Goal: Task Accomplishment & Management: Complete application form

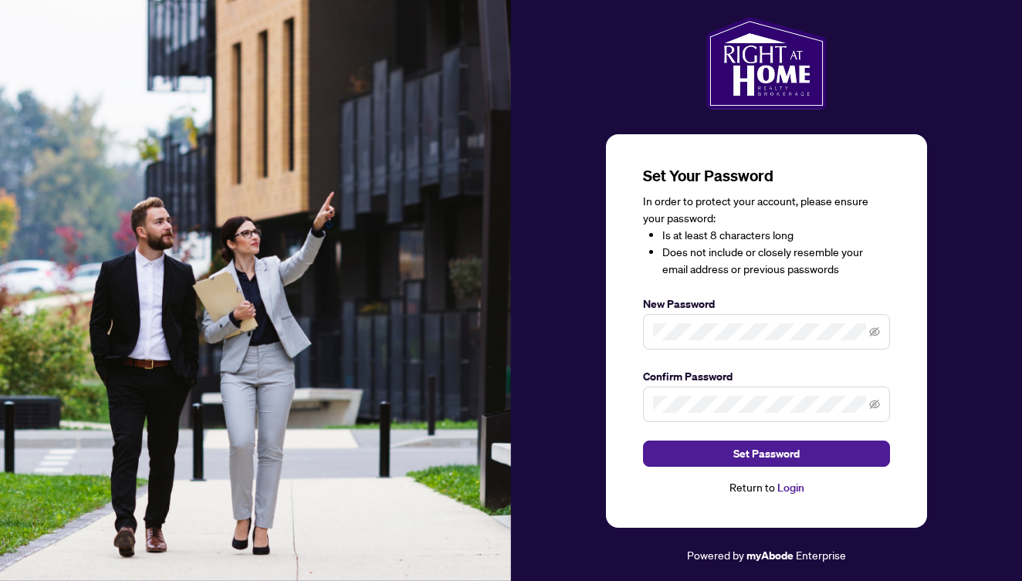
click at [789, 485] on link "Login" at bounding box center [790, 488] width 27 height 14
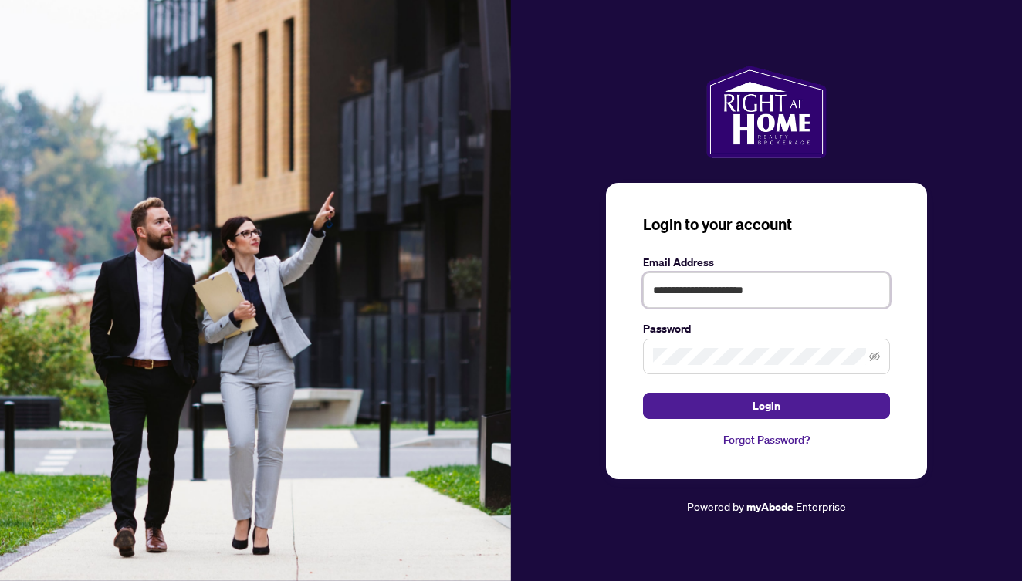
type input "**********"
click at [709, 404] on button "Login" at bounding box center [766, 406] width 247 height 26
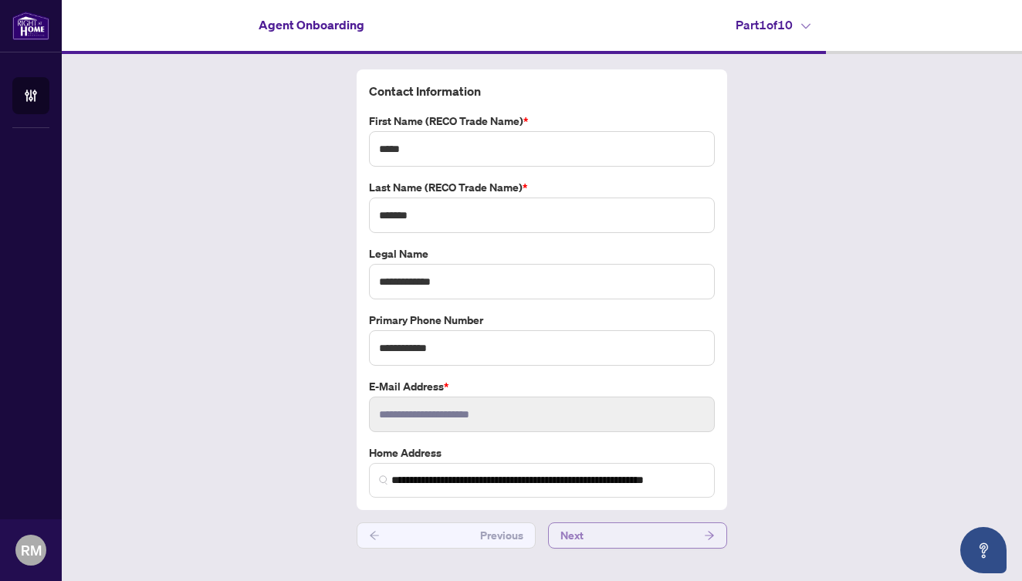
click at [594, 538] on button "Next" at bounding box center [637, 536] width 179 height 26
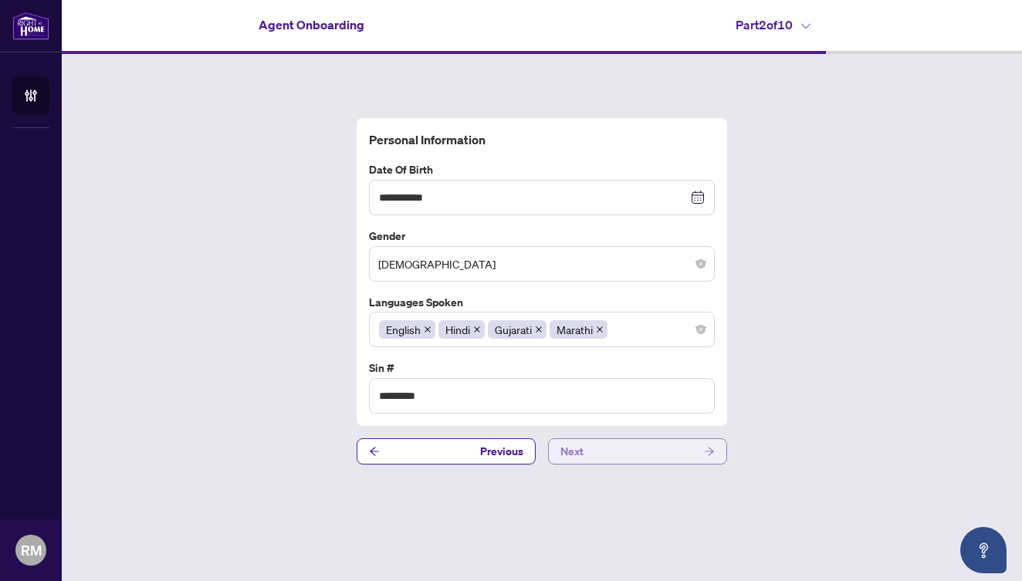
click at [588, 445] on button "Next" at bounding box center [637, 451] width 179 height 26
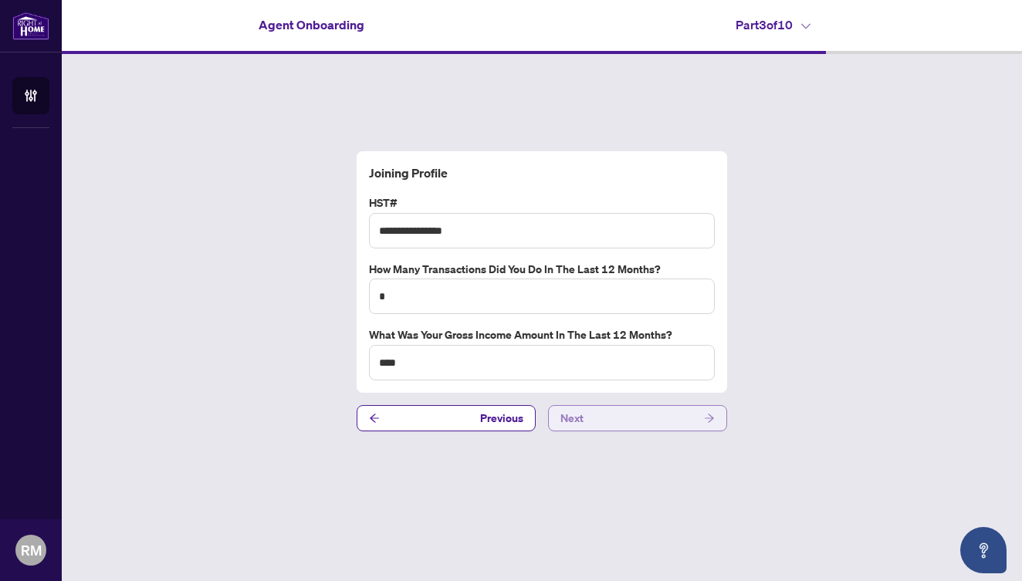
click at [590, 415] on button "Next" at bounding box center [637, 418] width 179 height 26
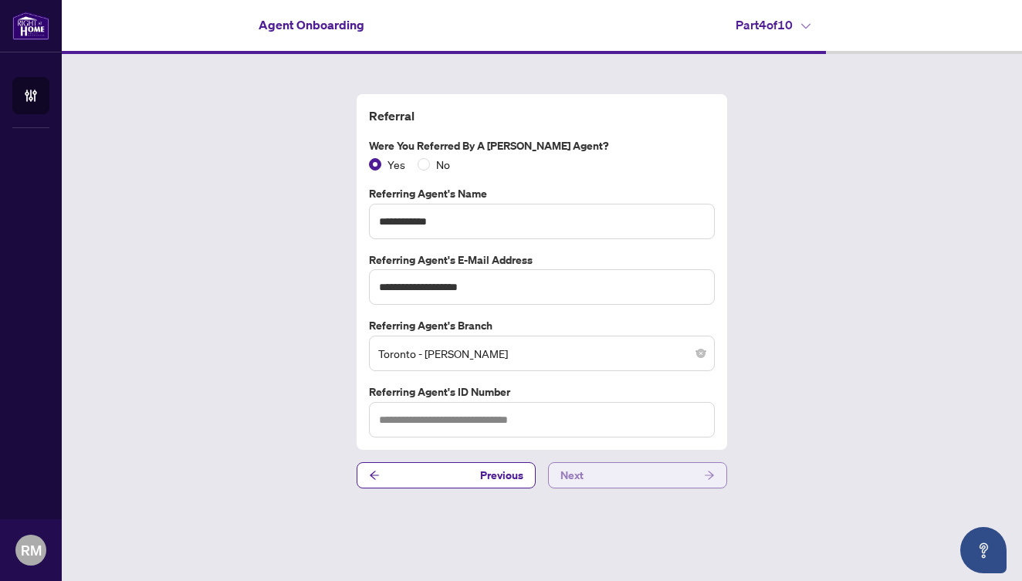
click at [588, 468] on button "Next" at bounding box center [637, 475] width 179 height 26
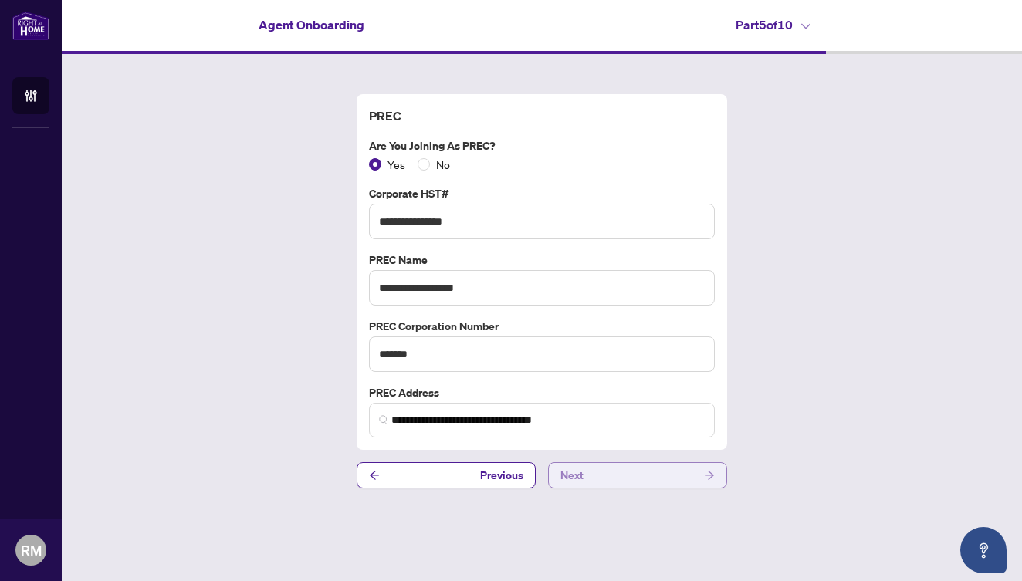
click at [597, 469] on button "Next" at bounding box center [637, 475] width 179 height 26
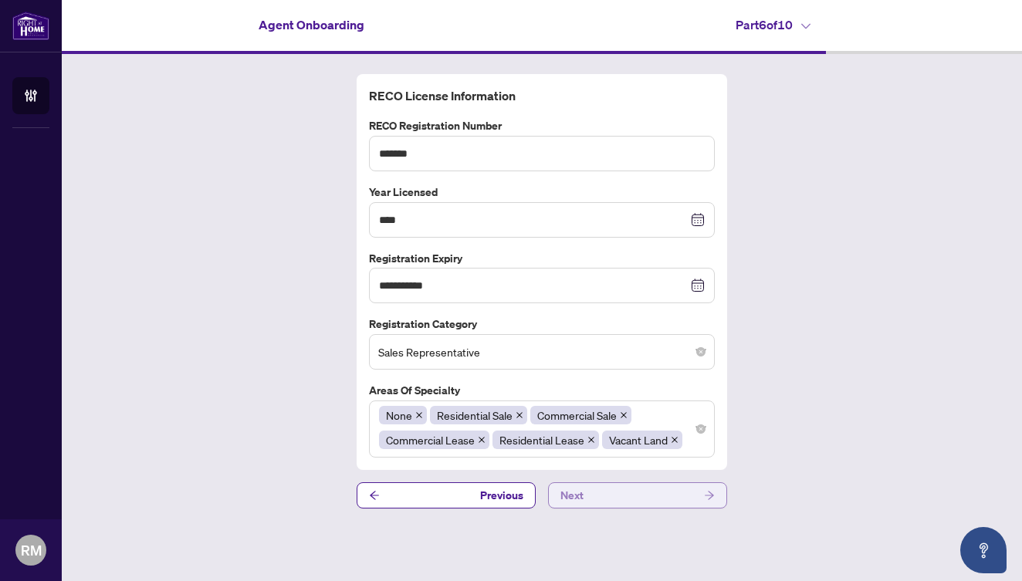
click at [597, 486] on button "Next" at bounding box center [637, 495] width 179 height 26
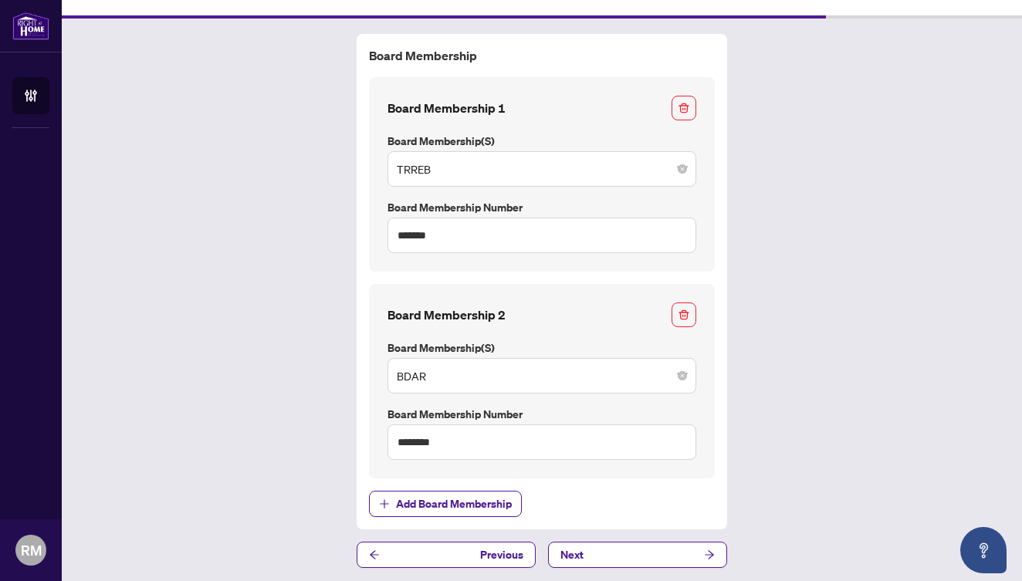
scroll to position [35, 0]
click at [590, 549] on button "Next" at bounding box center [637, 556] width 179 height 26
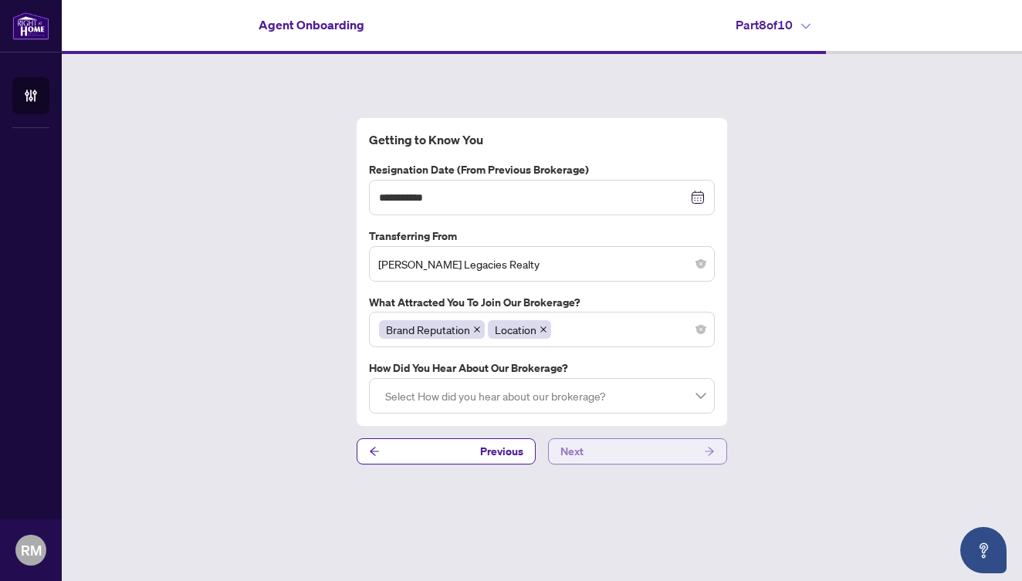
click at [608, 458] on button "Next" at bounding box center [637, 451] width 179 height 26
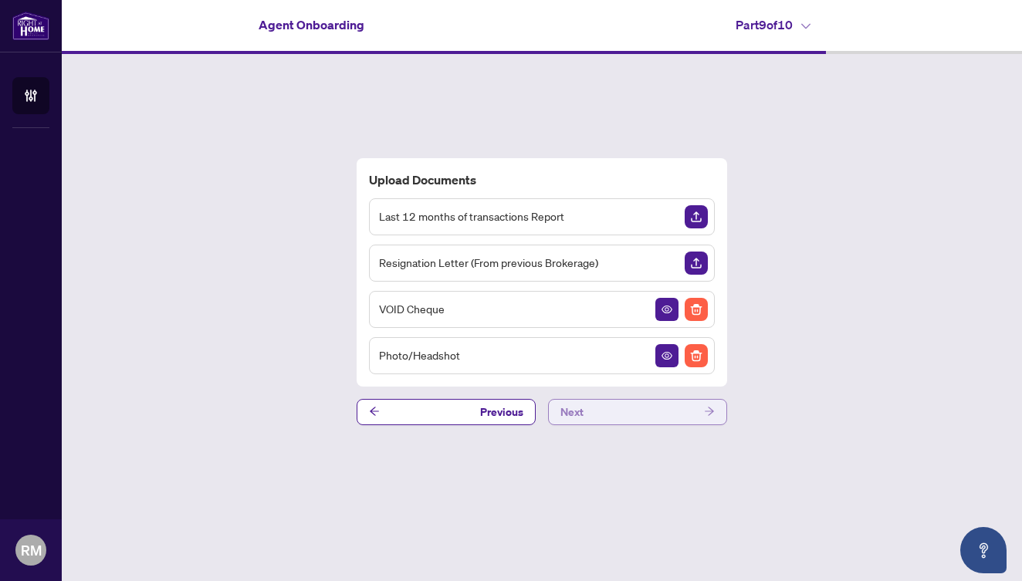
click at [625, 415] on button "Next" at bounding box center [637, 412] width 179 height 26
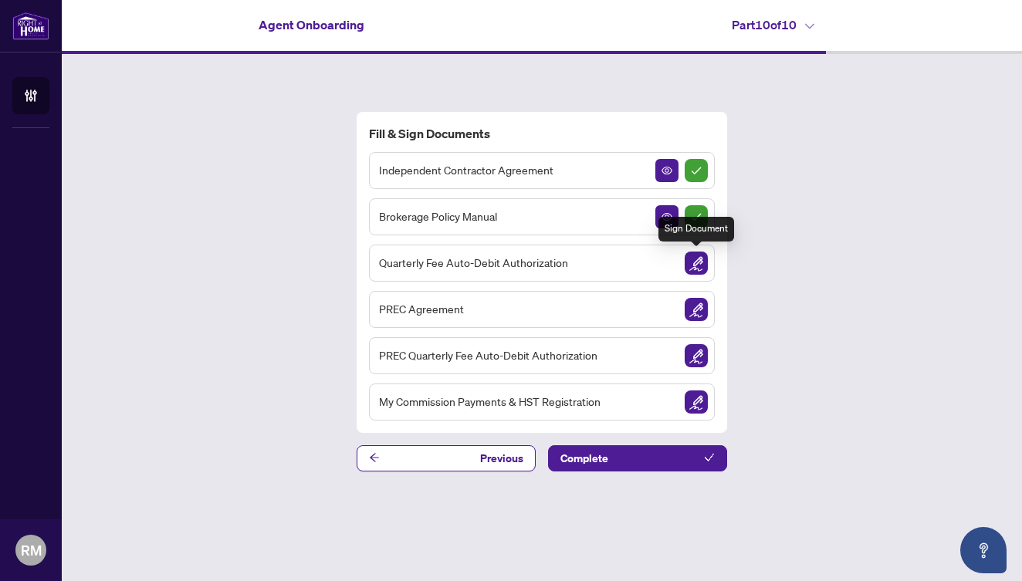
click at [693, 262] on img "Sign Document" at bounding box center [696, 263] width 23 height 23
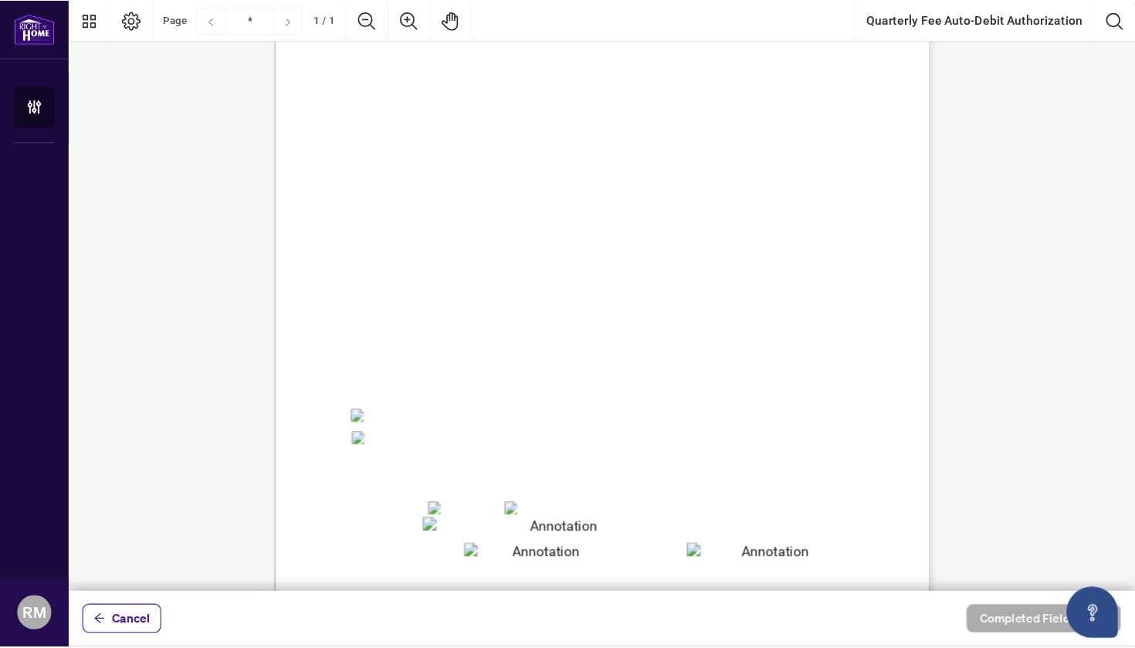
scroll to position [137, 0]
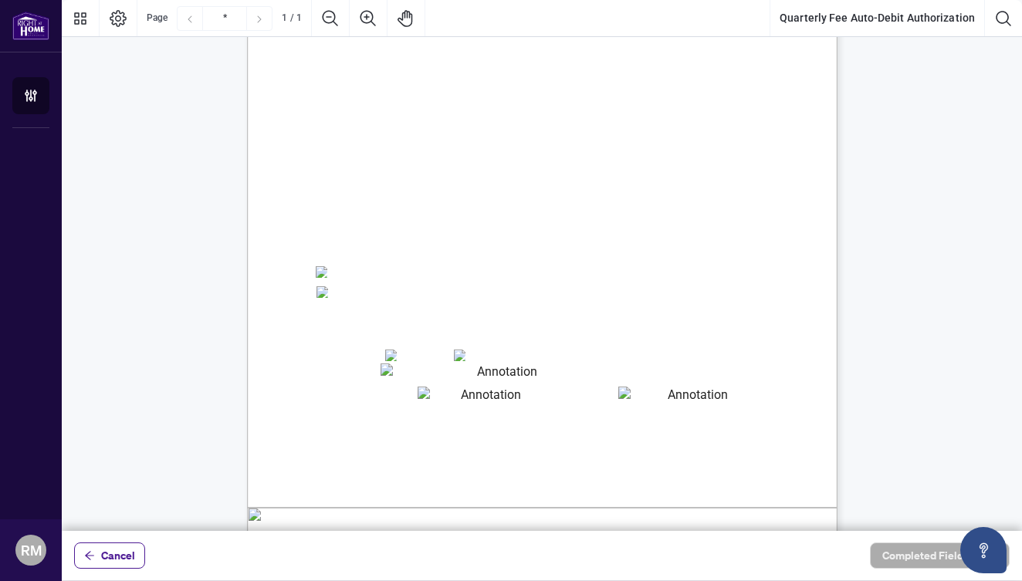
click at [401, 374] on textarea "01JYSTDXKMM2RH879KP3KYMEH1" at bounding box center [502, 374] width 242 height 20
click at [421, 377] on textarea "01JYSTDXKMM2RH879KP3KYMEH1" at bounding box center [502, 374] width 242 height 20
click at [445, 377] on textarea "01JYSTDXKMM2RH879KP3KYMEH1" at bounding box center [502, 374] width 242 height 20
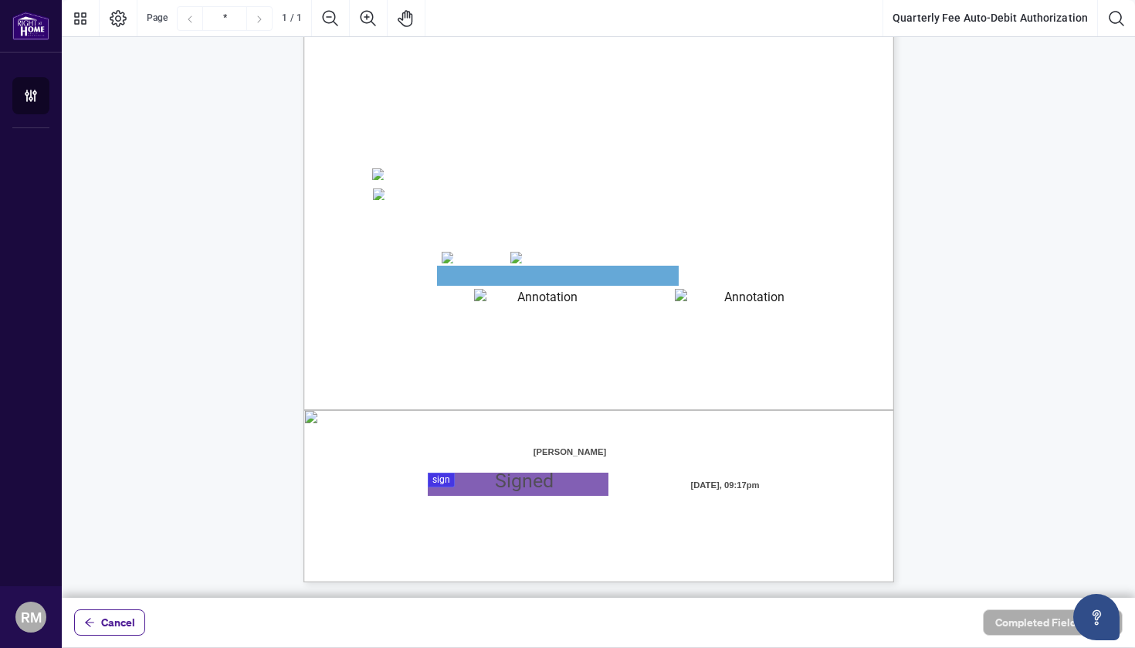
scroll to position [235, 0]
click at [597, 269] on textarea "01JYSTDXKMM2RH879KP3KYMEH1" at bounding box center [558, 276] width 242 height 20
click at [526, 232] on span "We cannot accept VISA Debit or Credit Debit cards." at bounding box center [450, 233] width 153 height 11
click at [450, 481] on div at bounding box center [598, 298] width 1073 height 597
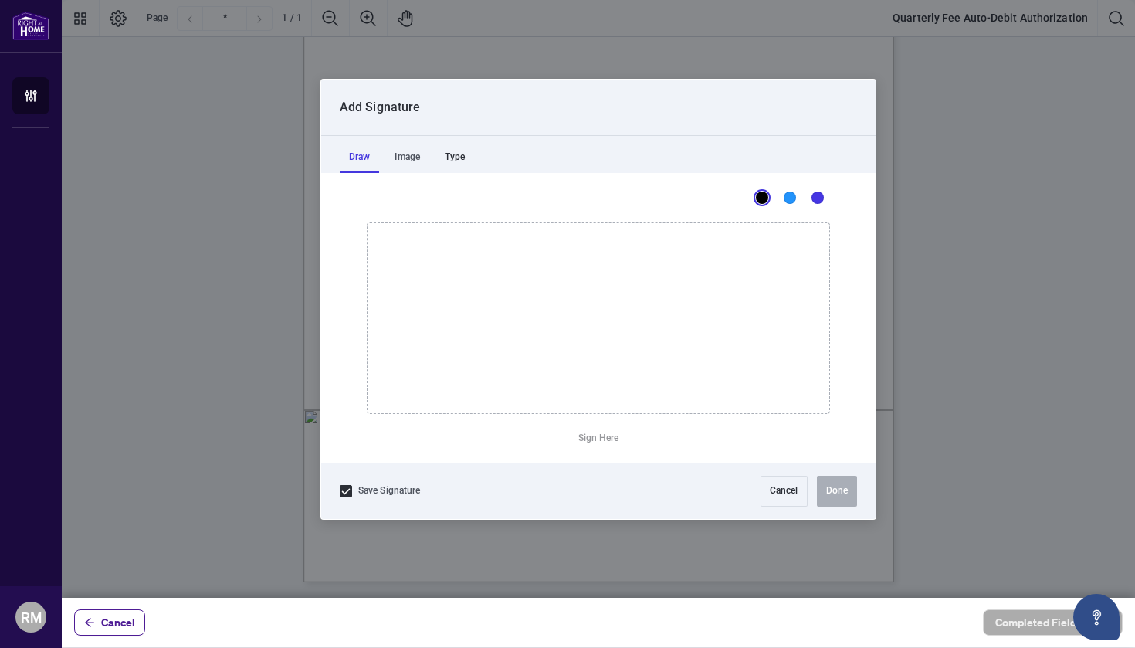
click at [463, 149] on div "Type" at bounding box center [454, 157] width 39 height 31
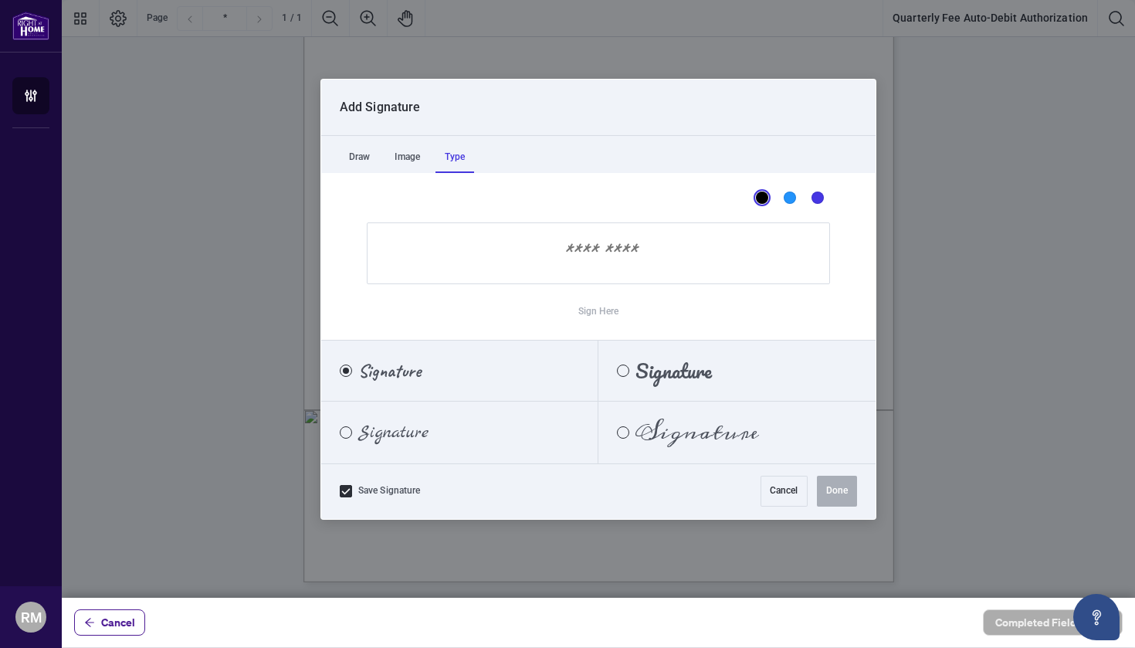
click at [632, 373] on div "Signature" at bounding box center [664, 370] width 132 height 17
click at [517, 242] on input "Sign Here" at bounding box center [598, 253] width 463 height 62
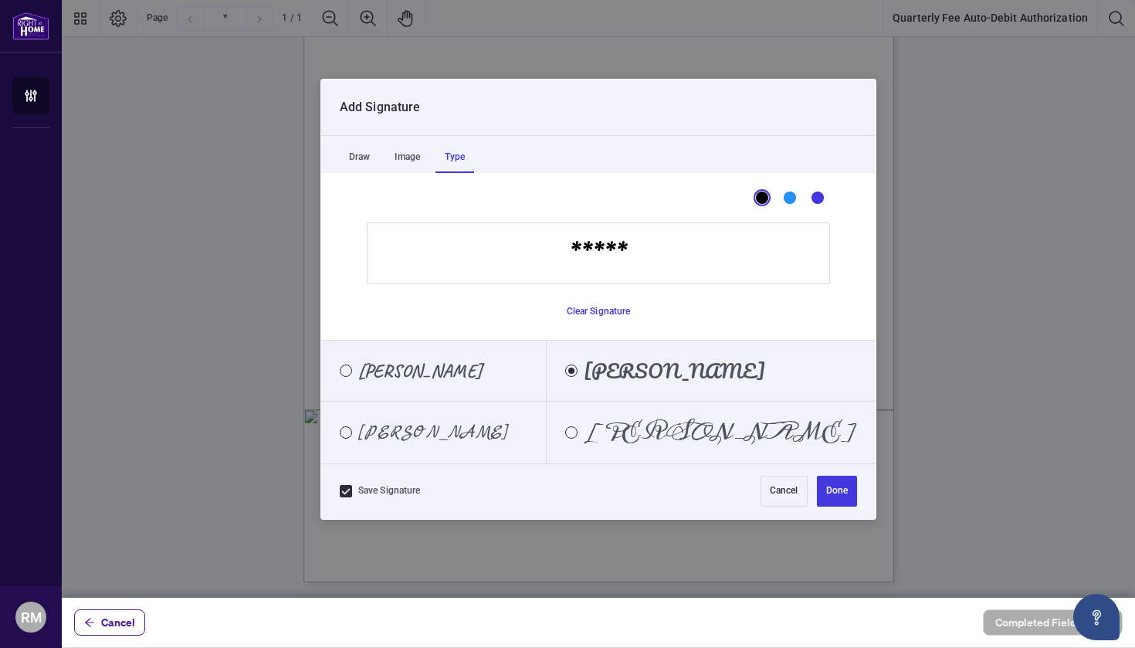
type input "******"
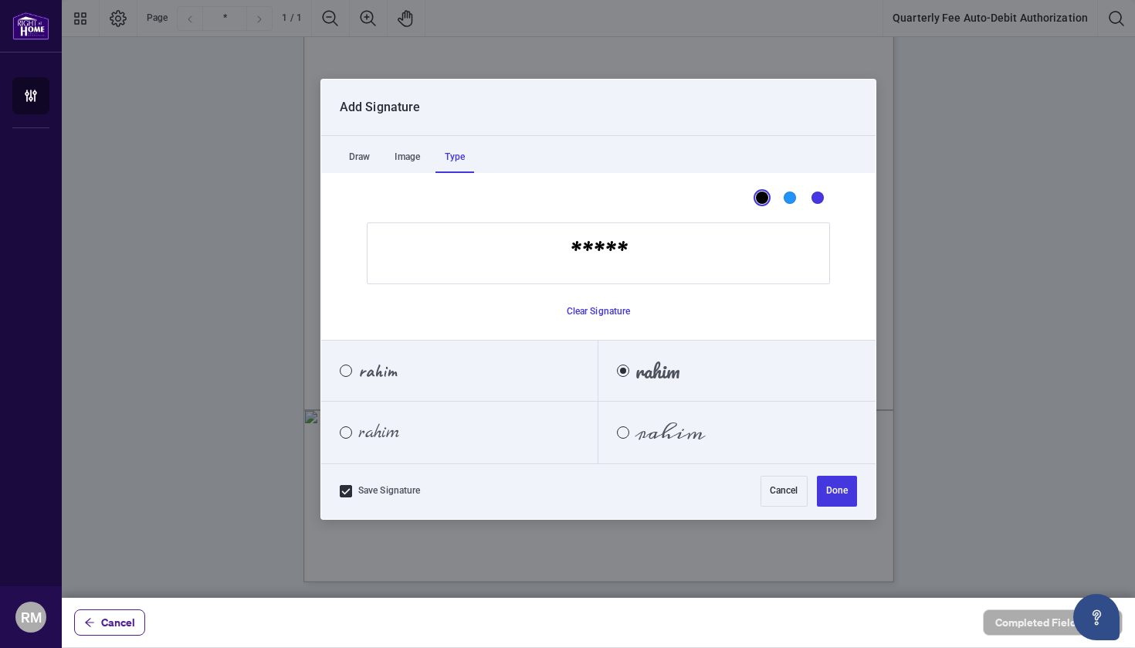
drag, startPoint x: 621, startPoint y: 295, endPoint x: 830, endPoint y: 491, distance: 286.7
click at [830, 491] on button "Done" at bounding box center [837, 490] width 40 height 31
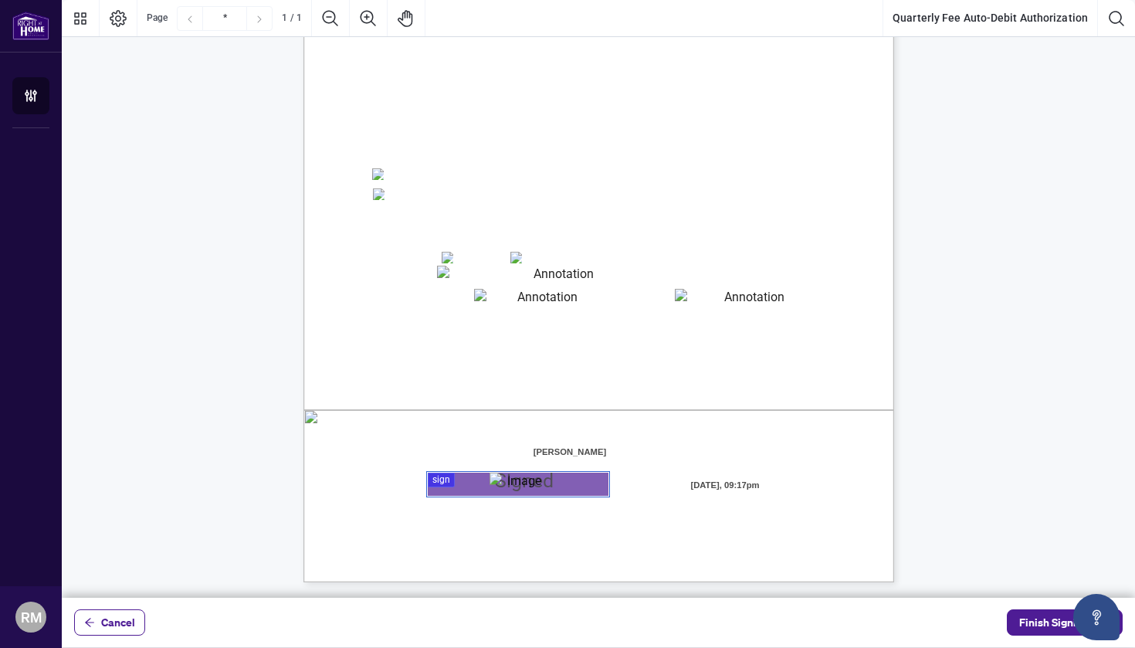
click at [549, 293] on textarea "01JYSTE5H4CSE0FAK39HWZJ8NF" at bounding box center [541, 299] width 135 height 21
click at [716, 293] on textarea "01JYSTEDE4DHXHDCK0JEKPRH2T" at bounding box center [748, 299] width 147 height 20
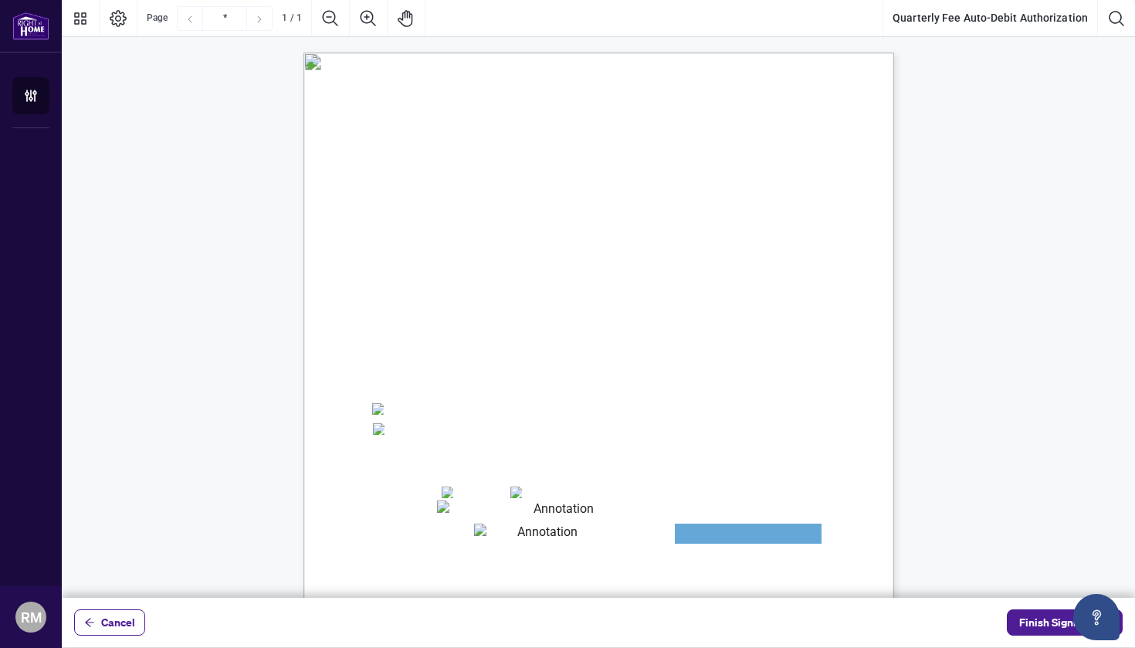
scroll to position [0, 0]
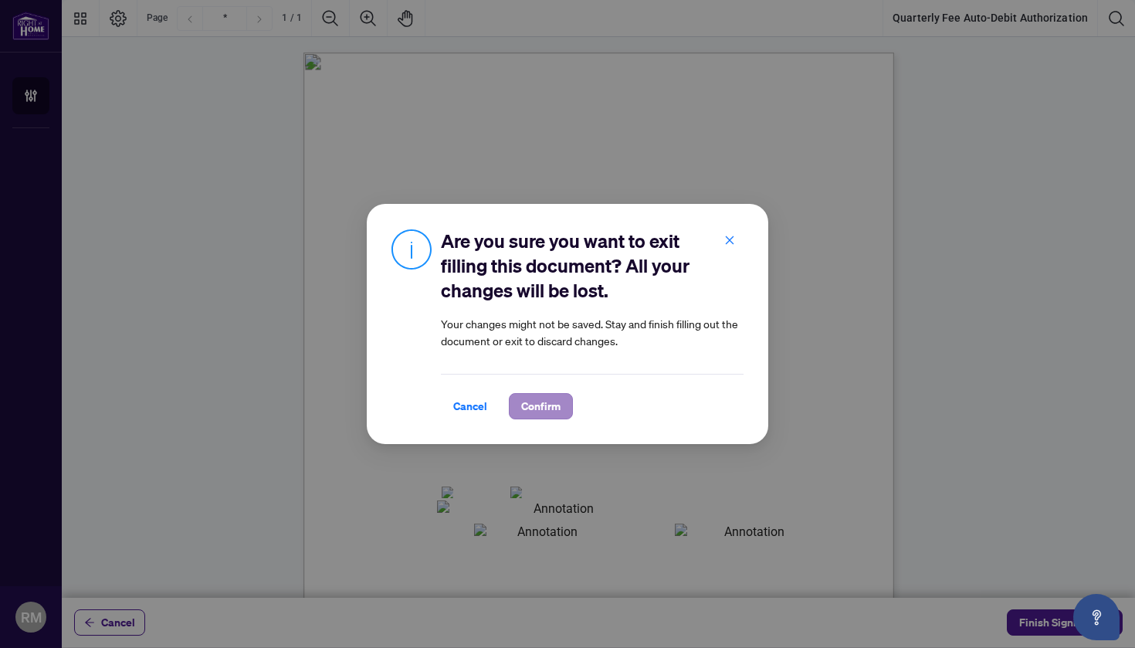
click at [533, 400] on span "Confirm" at bounding box center [540, 406] width 39 height 25
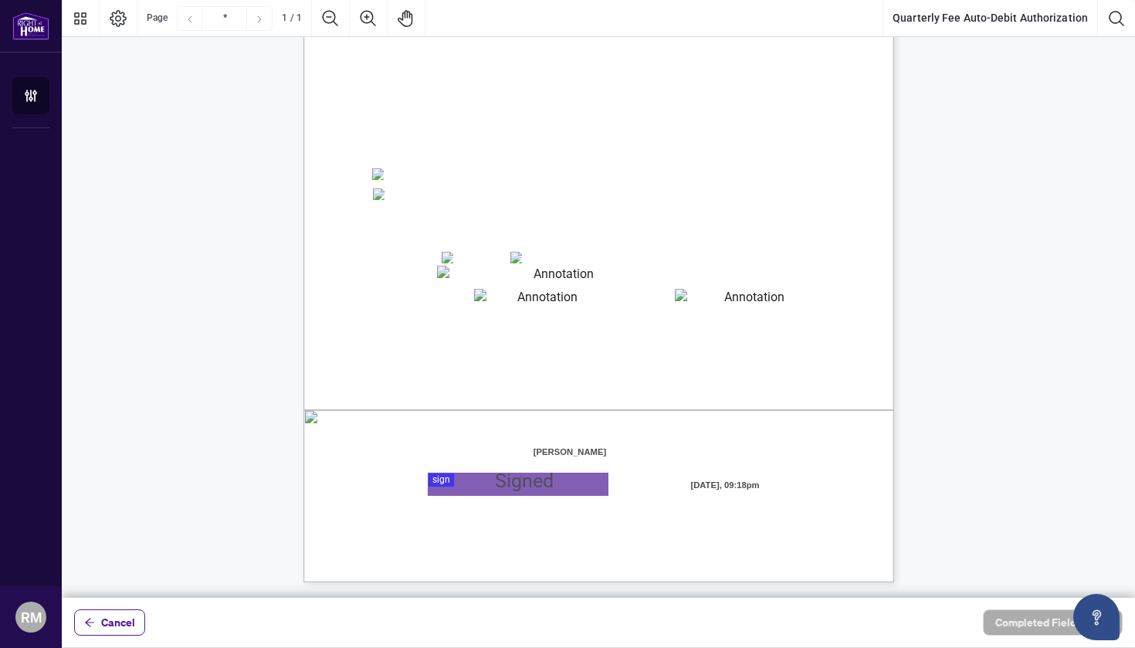
scroll to position [235, 0]
click at [484, 269] on textarea "01JYSTDXKMM2RH879KP3KYMEH1" at bounding box center [558, 276] width 242 height 20
click at [503, 298] on textarea "01JYSTE5H4CSE0FAK39HWZJ8NF" at bounding box center [541, 299] width 135 height 21
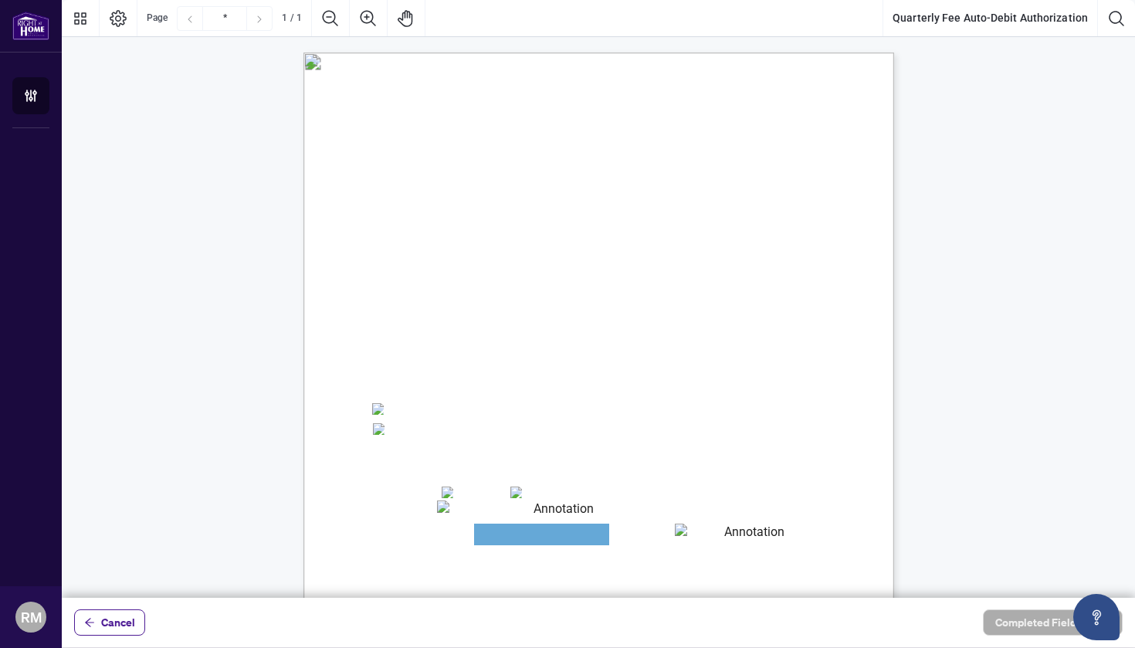
scroll to position [0, 0]
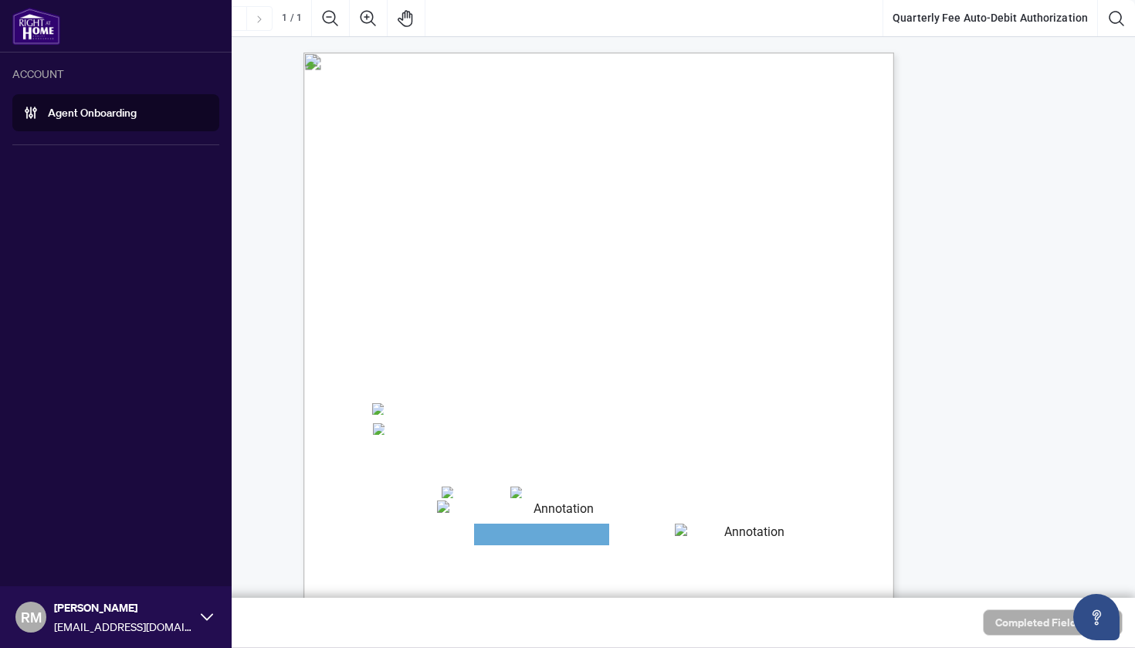
click at [209, 580] on icon at bounding box center [207, 616] width 12 height 7
click at [81, 401] on div "ACCOUNT Agent Onboarding RM [PERSON_NAME] [EMAIL_ADDRESS][DOMAIN_NAME]" at bounding box center [116, 324] width 232 height 648
